Goal: Transaction & Acquisition: Purchase product/service

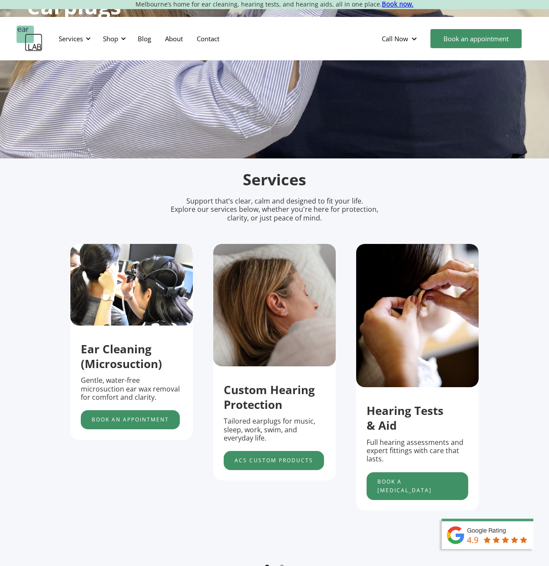
scroll to position [217, 0]
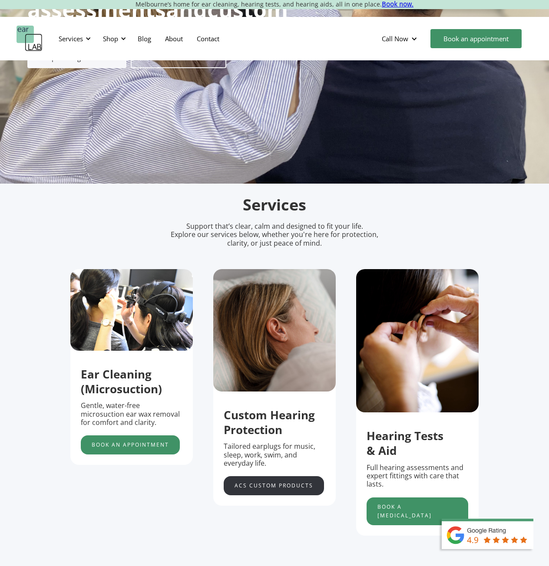
click at [269, 488] on link "acs custom products" at bounding box center [274, 485] width 100 height 19
